Goal: Check status: Check status

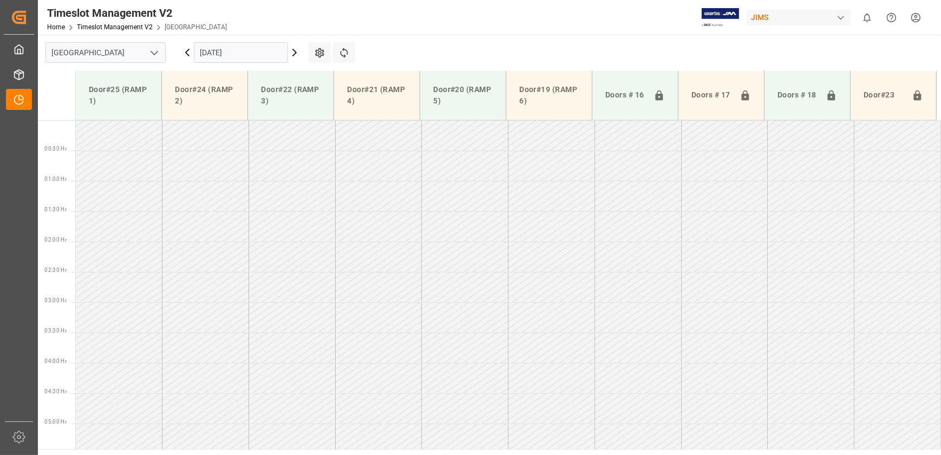
scroll to position [255, 0]
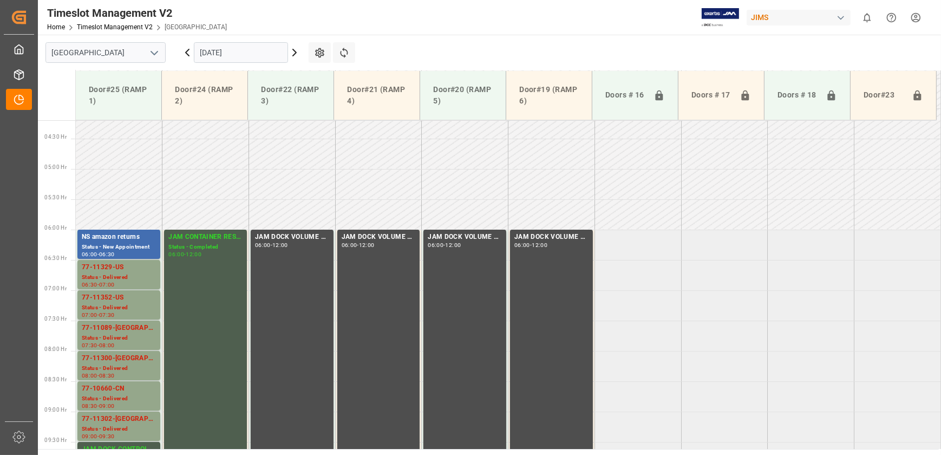
click at [221, 44] on input "[DATE]" at bounding box center [241, 52] width 94 height 21
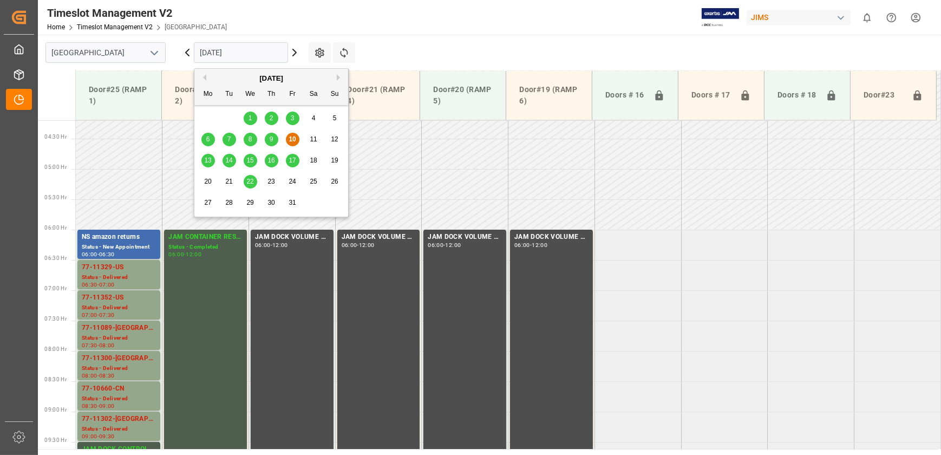
click at [249, 162] on span "15" at bounding box center [249, 161] width 7 height 8
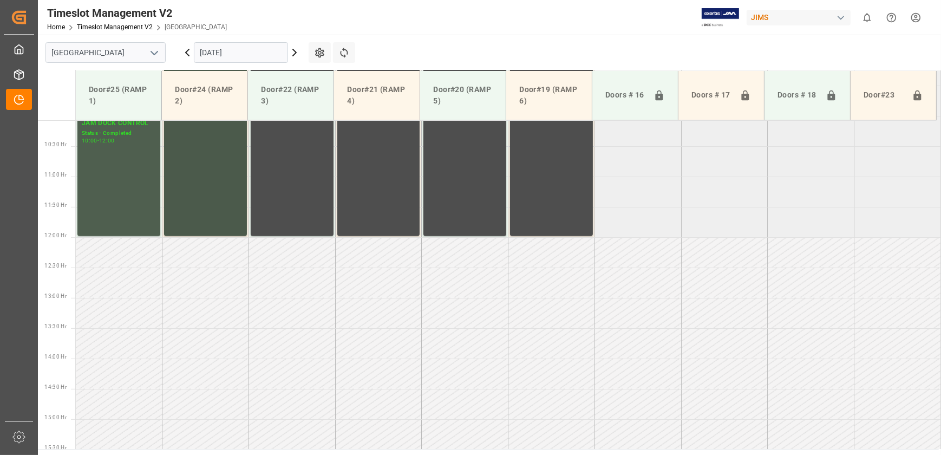
scroll to position [365, 0]
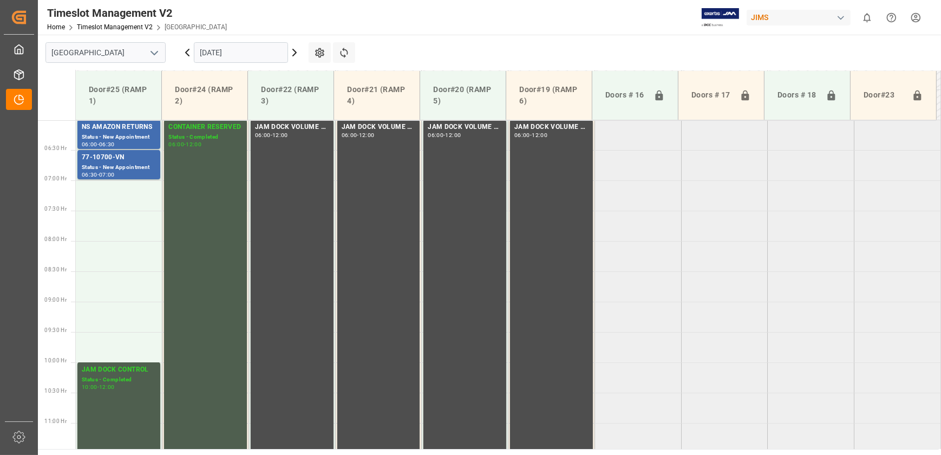
click at [256, 43] on input "[DATE]" at bounding box center [241, 52] width 94 height 21
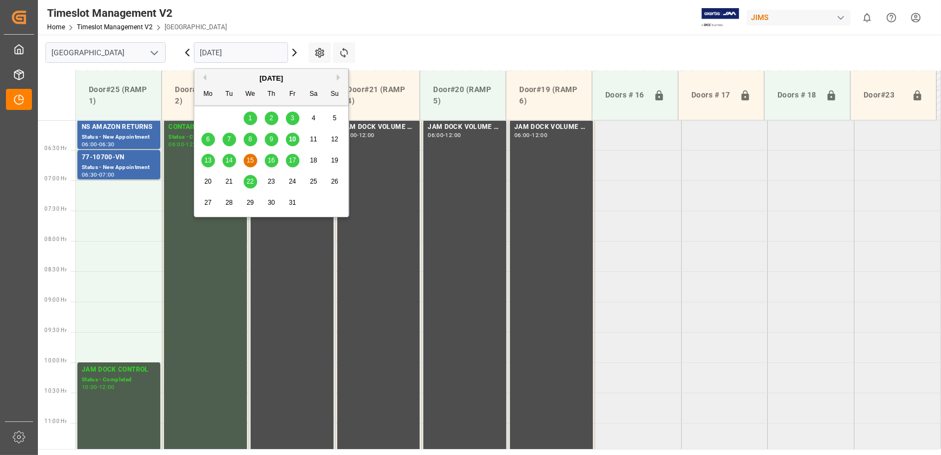
click at [269, 154] on div "16" at bounding box center [272, 160] width 14 height 13
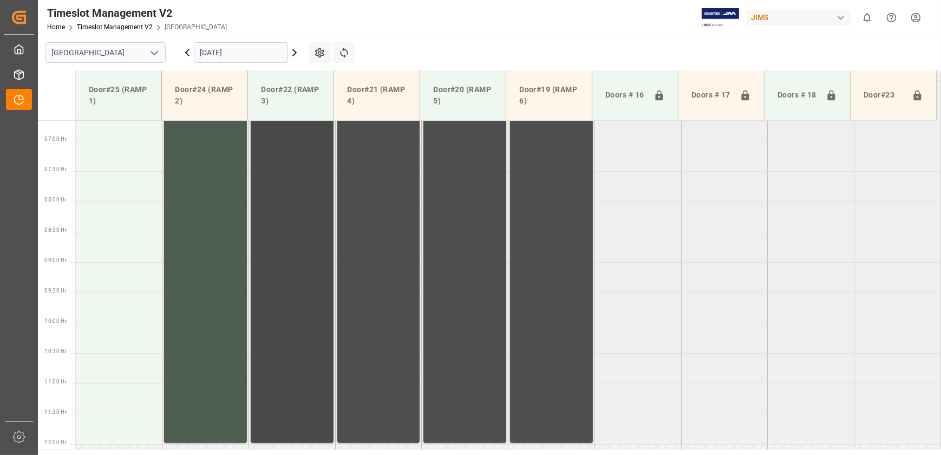
scroll to position [611, 0]
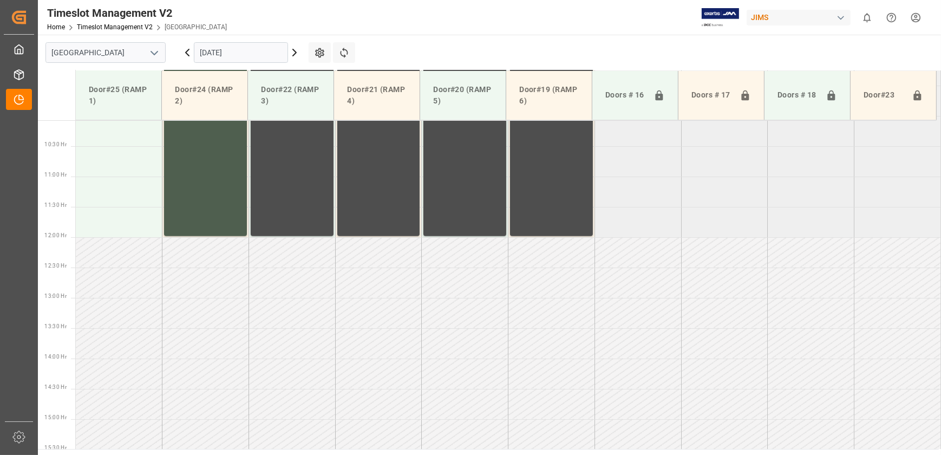
click at [190, 50] on icon at bounding box center [187, 52] width 13 height 13
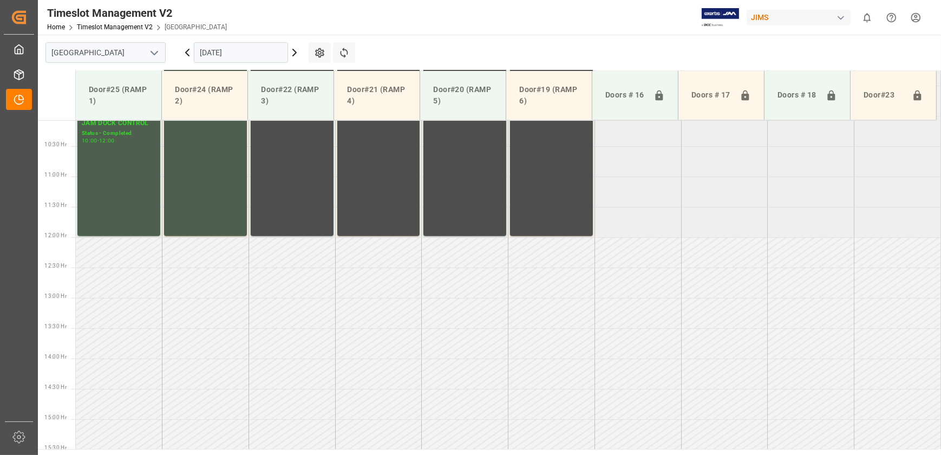
click at [190, 50] on icon at bounding box center [187, 52] width 13 height 13
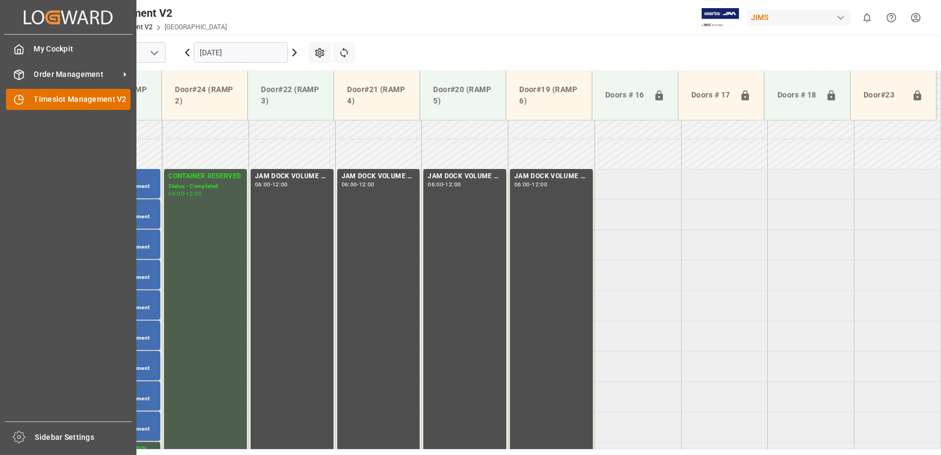
click at [22, 98] on icon at bounding box center [19, 99] width 11 height 11
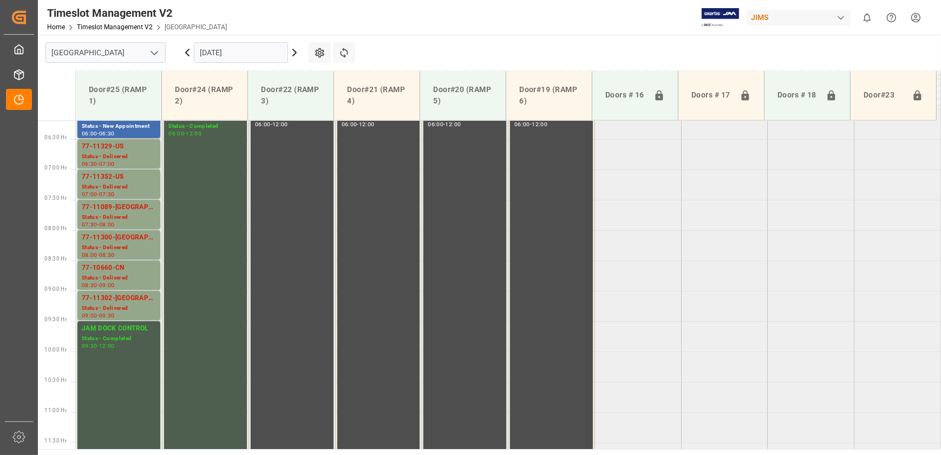
scroll to position [365, 0]
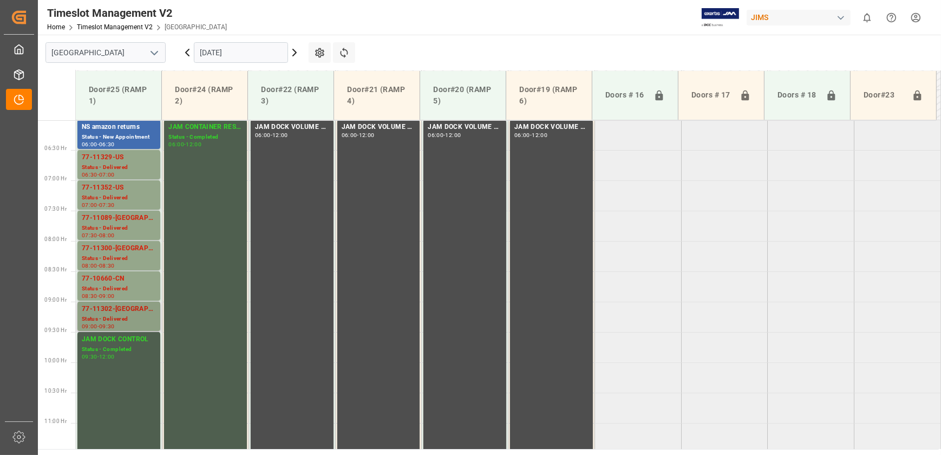
click at [94, 317] on div "Status - Delivered" at bounding box center [119, 319] width 74 height 9
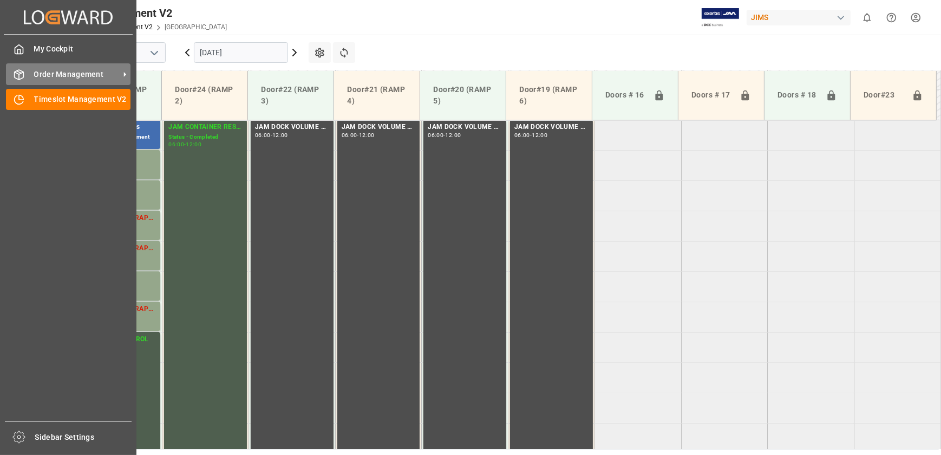
click at [41, 73] on span "Order Management" at bounding box center [77, 74] width 86 height 11
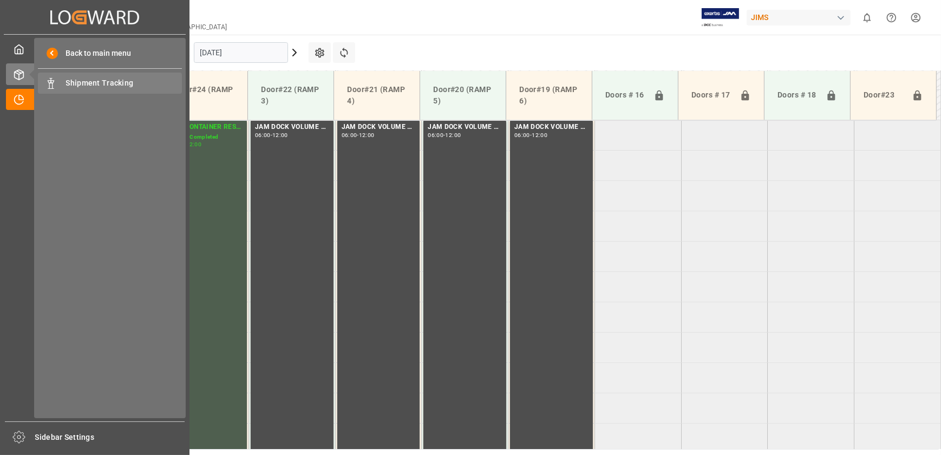
click at [85, 84] on span "Shipment Tracking" at bounding box center [124, 82] width 116 height 11
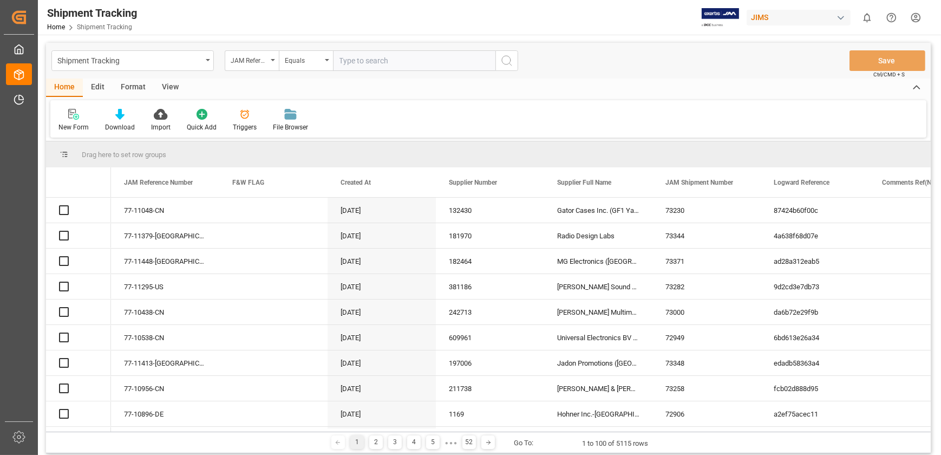
click at [375, 59] on input "text" at bounding box center [414, 60] width 162 height 21
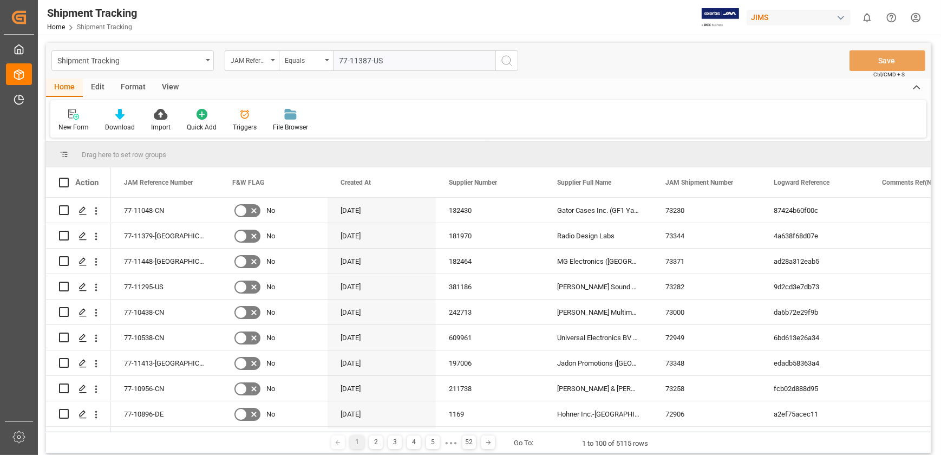
type input "77-11387-US"
click at [507, 54] on icon "search button" at bounding box center [506, 60] width 13 height 13
